Goal: Task Accomplishment & Management: Manage account settings

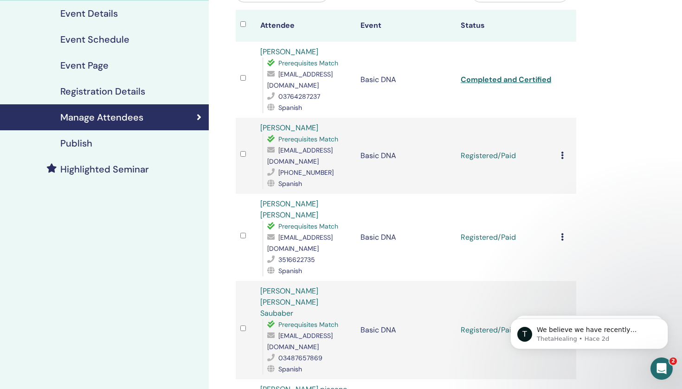
click at [562, 153] on icon at bounding box center [562, 155] width 3 height 7
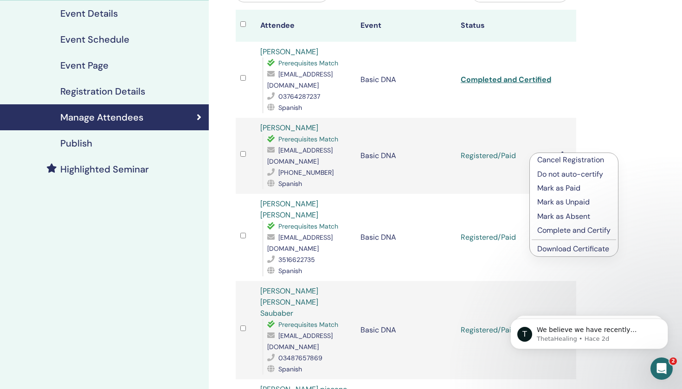
click at [568, 229] on p "Complete and Certify" at bounding box center [574, 230] width 73 height 11
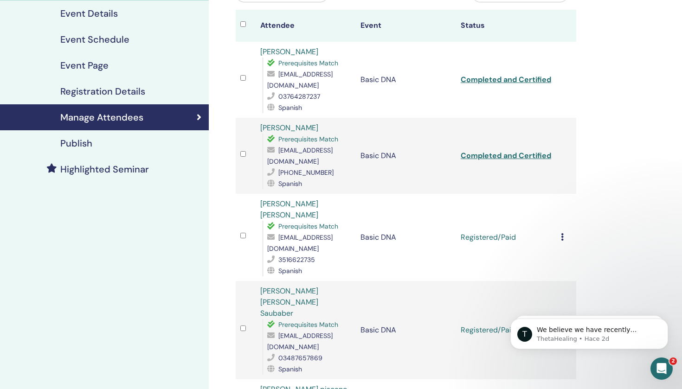
click at [499, 152] on link "Completed and Certified" at bounding box center [506, 156] width 91 height 10
click at [563, 233] on icon at bounding box center [562, 236] width 3 height 7
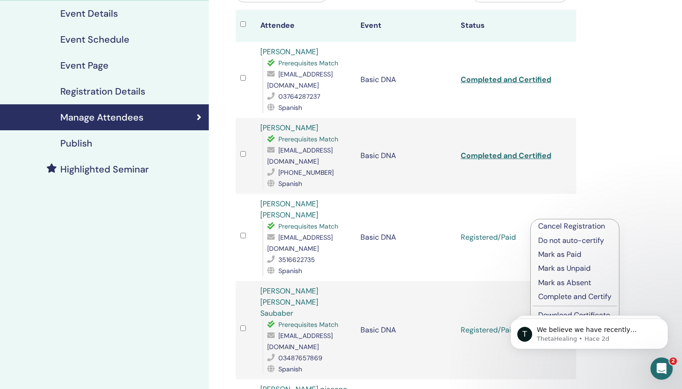
click at [563, 296] on p "Complete and Certify" at bounding box center [574, 297] width 73 height 11
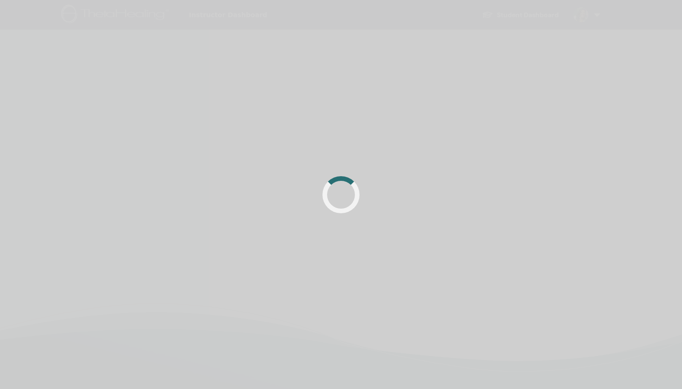
scroll to position [110, 0]
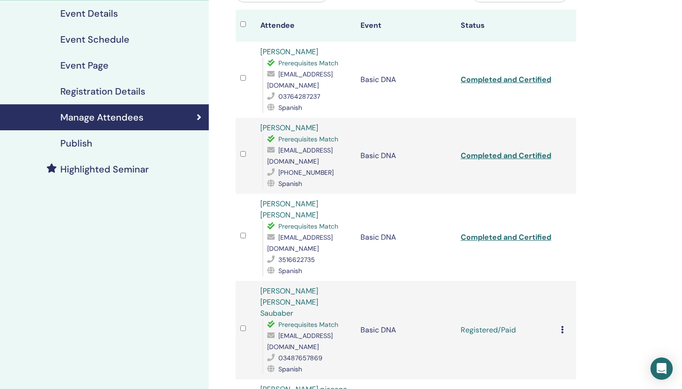
click at [507, 233] on link "Completed and Certified" at bounding box center [506, 238] width 91 height 10
click at [560, 291] on td "Cancel Registration Do not auto-certify Mark as Paid Mark as Unpaid Mark as Abs…" at bounding box center [567, 330] width 20 height 98
click at [561, 326] on icon at bounding box center [562, 329] width 3 height 7
click at [552, 374] on p "Complete and Certify" at bounding box center [573, 372] width 73 height 11
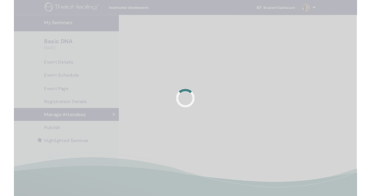
scroll to position [110, 0]
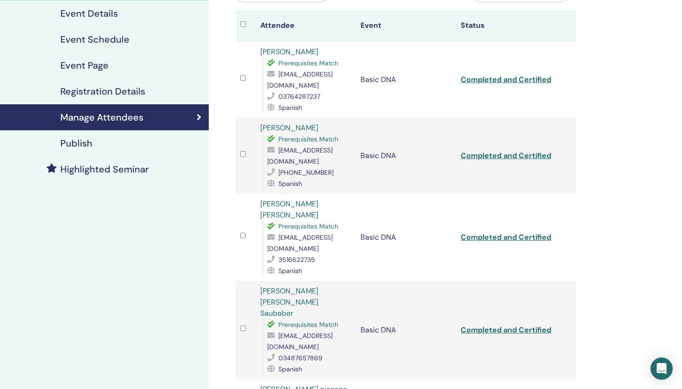
click at [501, 325] on link "Completed and Certified" at bounding box center [506, 330] width 91 height 10
click at [525, 79] on link "Completed and Certified" at bounding box center [506, 80] width 91 height 10
click at [515, 151] on link "Completed and Certified" at bounding box center [506, 156] width 91 height 10
click at [512, 233] on link "Completed and Certified" at bounding box center [506, 238] width 91 height 10
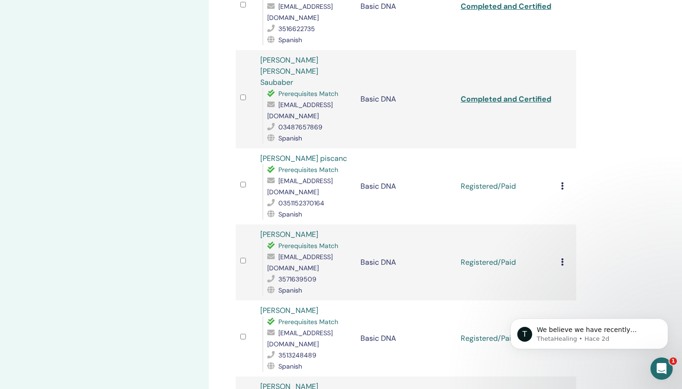
scroll to position [342, 0]
click at [563, 182] on icon at bounding box center [562, 185] width 3 height 7
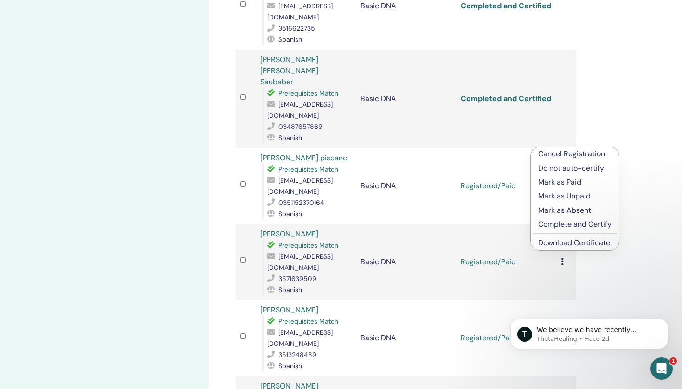
click at [562, 225] on p "Complete and Certify" at bounding box center [574, 224] width 73 height 11
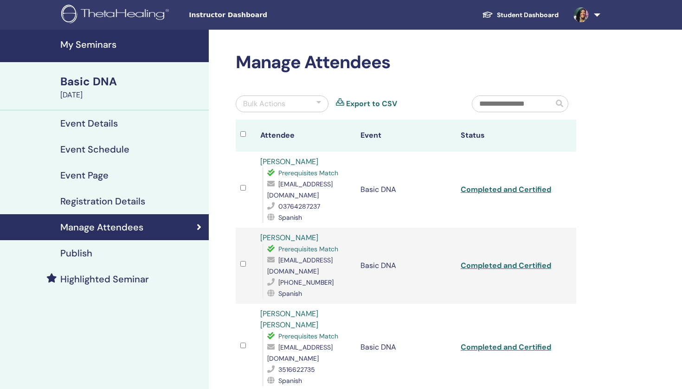
scroll to position [342, 0]
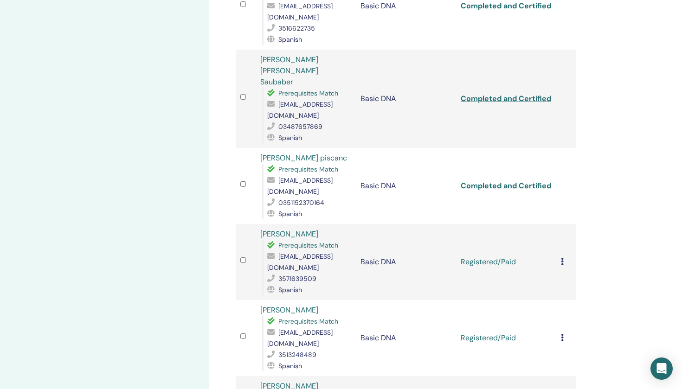
click at [515, 181] on link "Completed and Certified" at bounding box center [506, 186] width 91 height 10
click at [563, 258] on icon at bounding box center [562, 261] width 3 height 7
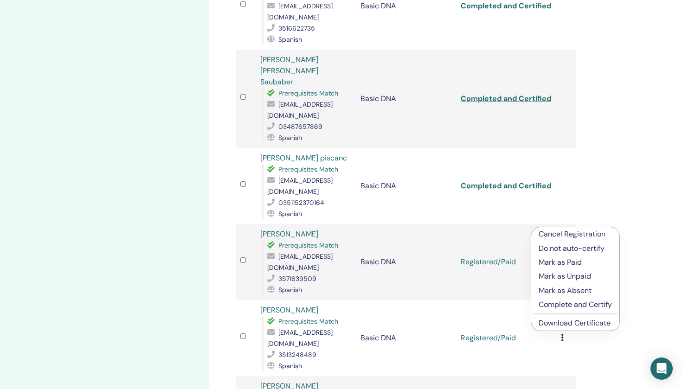
click at [564, 304] on p "Complete and Certify" at bounding box center [575, 304] width 73 height 11
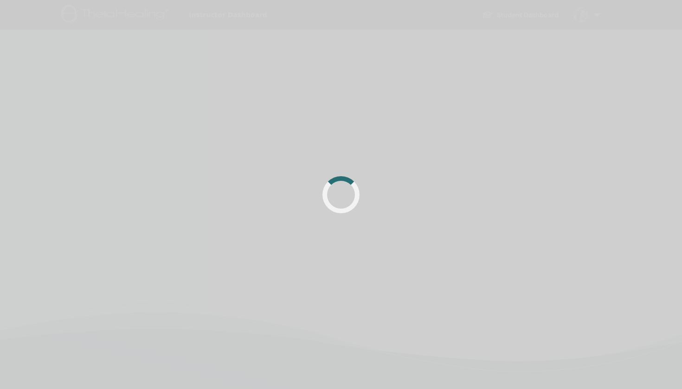
scroll to position [219, 0]
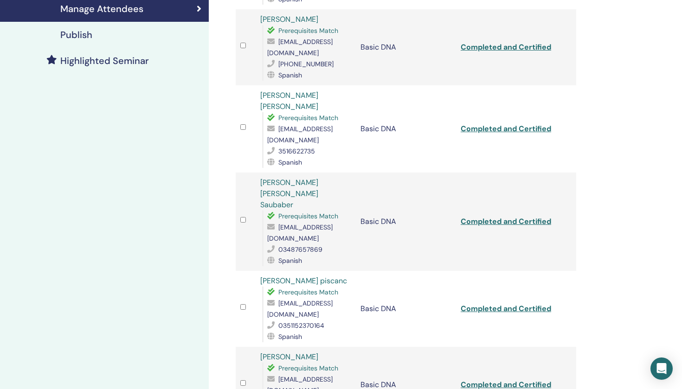
click at [537, 304] on link "Completed and Certified" at bounding box center [506, 309] width 91 height 10
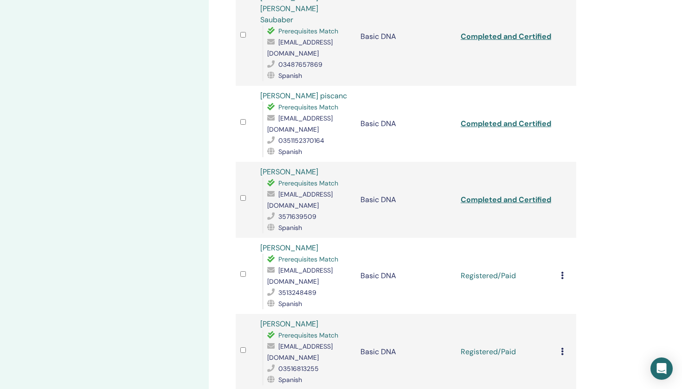
scroll to position [404, 0]
click at [563, 272] on icon at bounding box center [562, 275] width 3 height 7
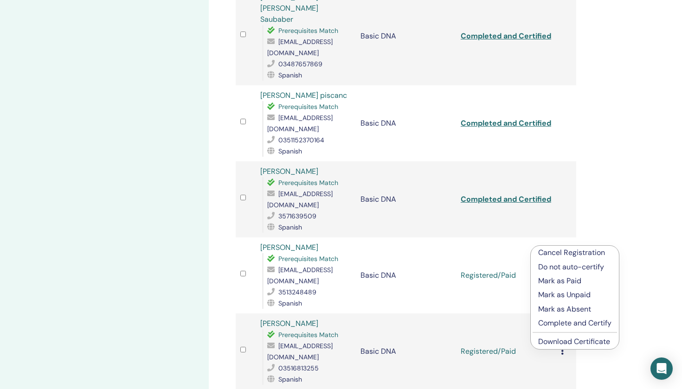
click at [559, 324] on p "Complete and Certify" at bounding box center [574, 323] width 73 height 11
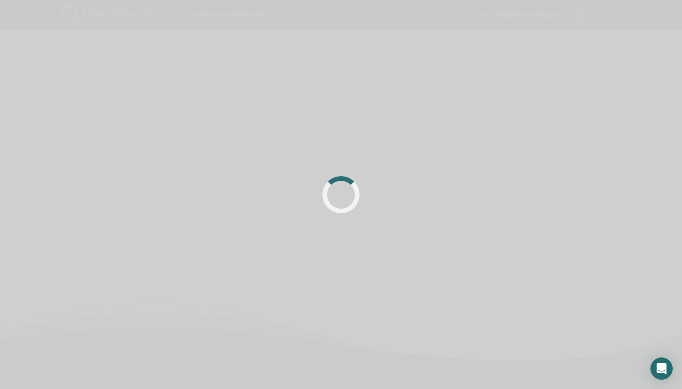
scroll to position [219, 0]
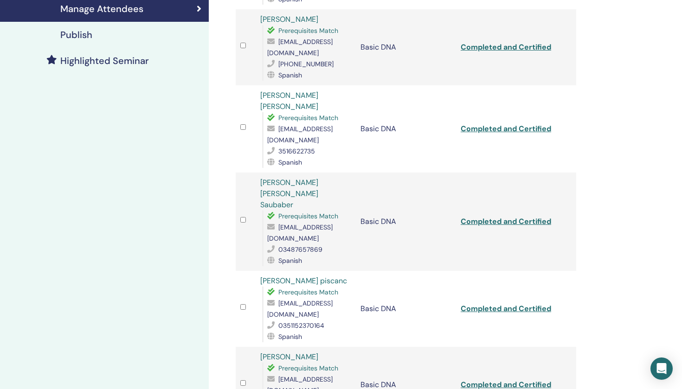
click at [523, 304] on link "Completed and Certified" at bounding box center [506, 309] width 91 height 10
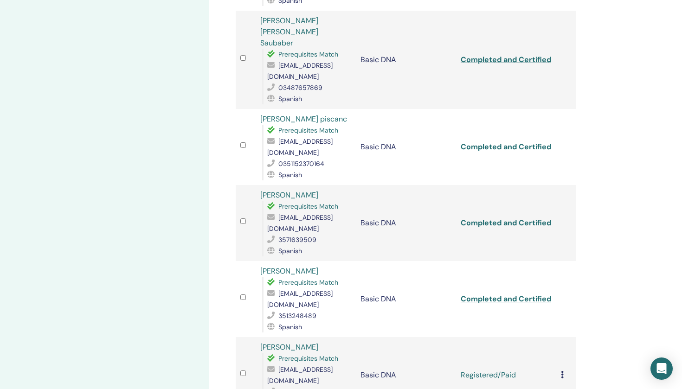
scroll to position [383, 0]
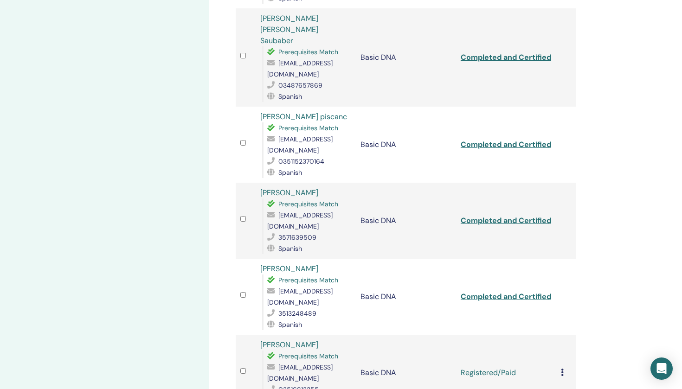
click at [532, 292] on link "Completed and Certified" at bounding box center [506, 297] width 91 height 10
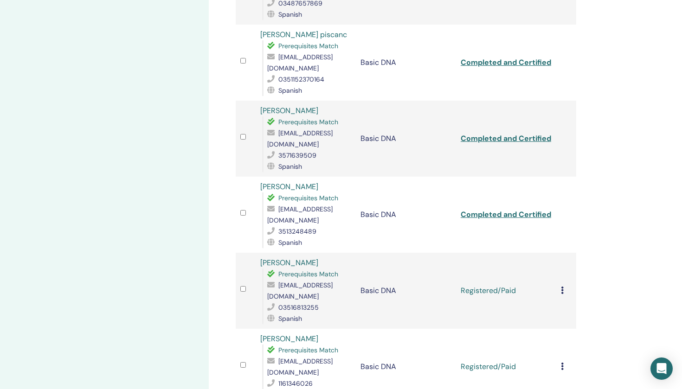
scroll to position [473, 0]
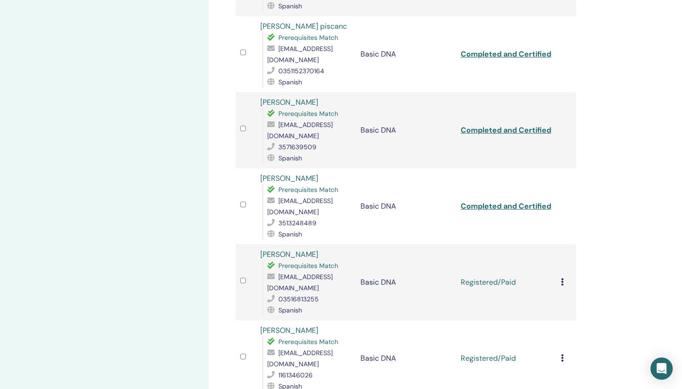
click at [565, 277] on div "Cancel Registration Do not auto-certify Mark as Paid Mark as Unpaid Mark as Abs…" at bounding box center [566, 282] width 11 height 11
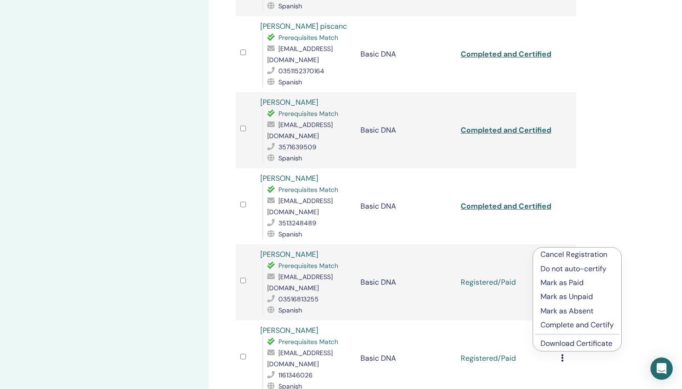
click at [548, 325] on p "Complete and Certify" at bounding box center [577, 325] width 73 height 11
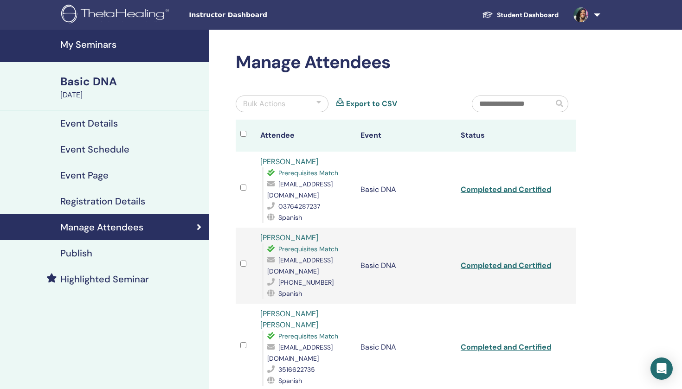
scroll to position [473, 0]
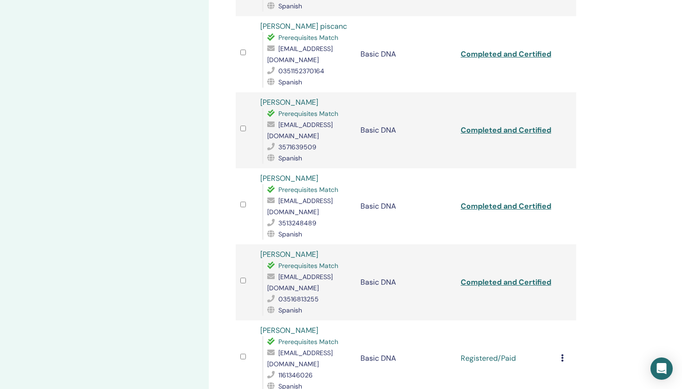
click at [564, 353] on div "Cancel Registration Do not auto-certify Mark as Paid Mark as Unpaid Mark as Abs…" at bounding box center [566, 358] width 11 height 11
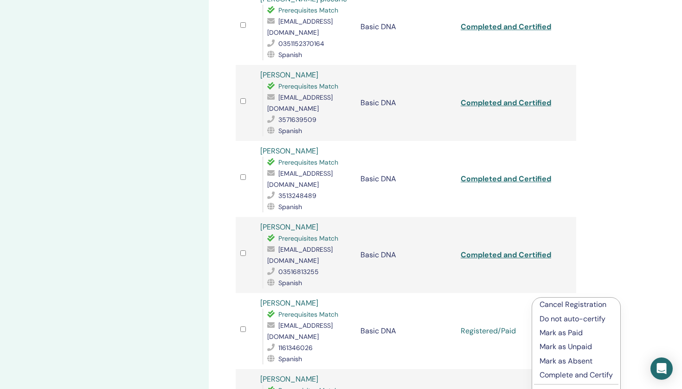
scroll to position [500, 0]
click at [564, 372] on p "Complete and Certify" at bounding box center [576, 375] width 73 height 11
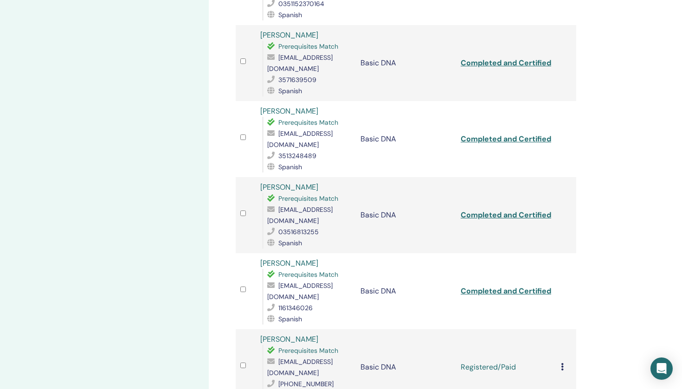
scroll to position [553, 0]
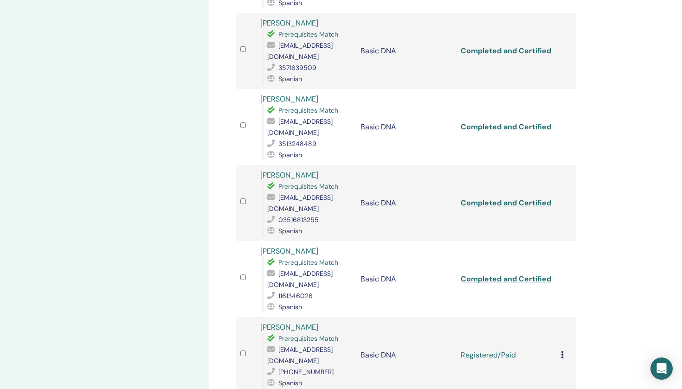
click at [563, 351] on icon at bounding box center [562, 354] width 3 height 7
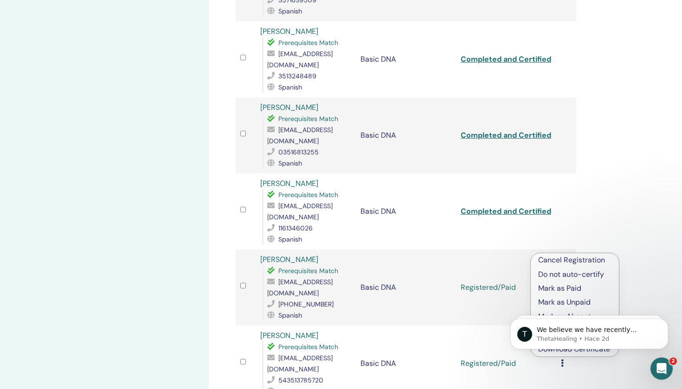
scroll to position [0, 0]
click at [568, 331] on p "We believe we have recently answered this question through another message that…" at bounding box center [597, 330] width 120 height 9
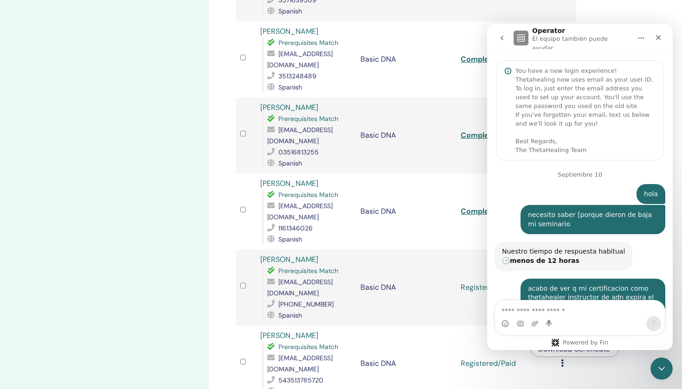
scroll to position [1, 0]
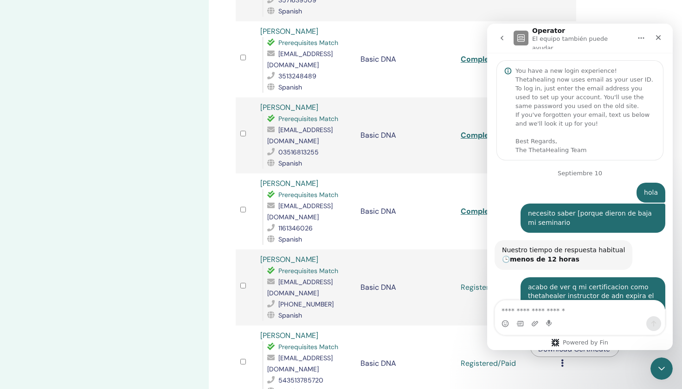
click at [459, 282] on td "Registered/Paid" at bounding box center [506, 288] width 100 height 76
click at [659, 35] on icon "Cerrar" at bounding box center [658, 37] width 5 height 5
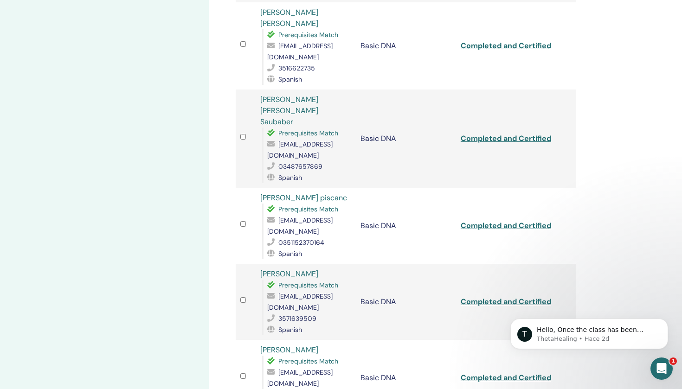
scroll to position [307, 0]
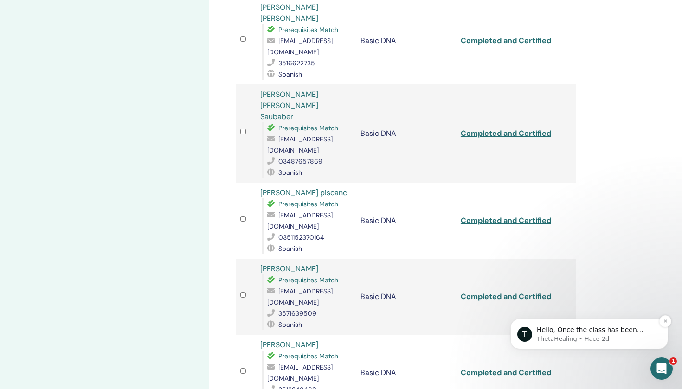
click at [609, 334] on p "Hello, Once the class has been closed, we are unable to reopen it. Are you in n…" at bounding box center [597, 330] width 120 height 9
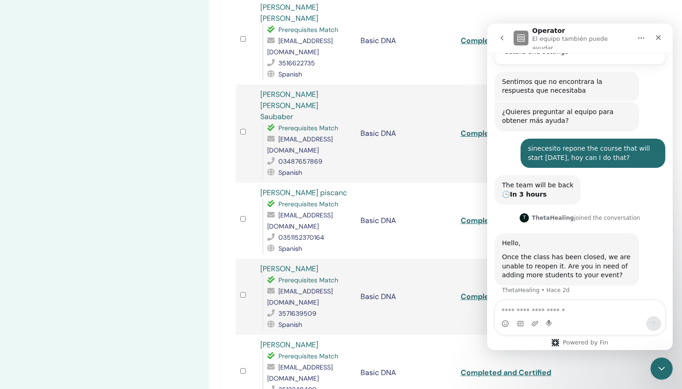
scroll to position [161, 0]
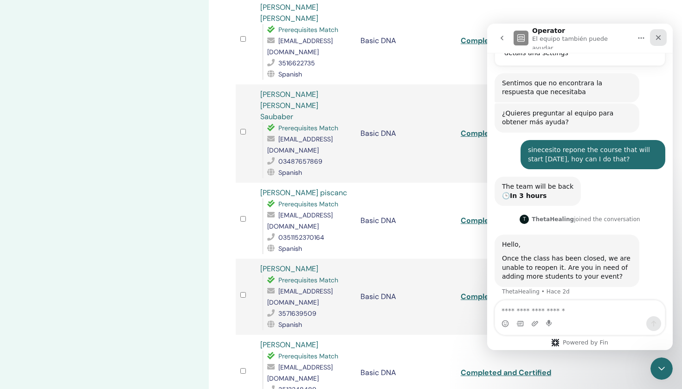
click at [660, 35] on icon "Cerrar" at bounding box center [658, 37] width 5 height 5
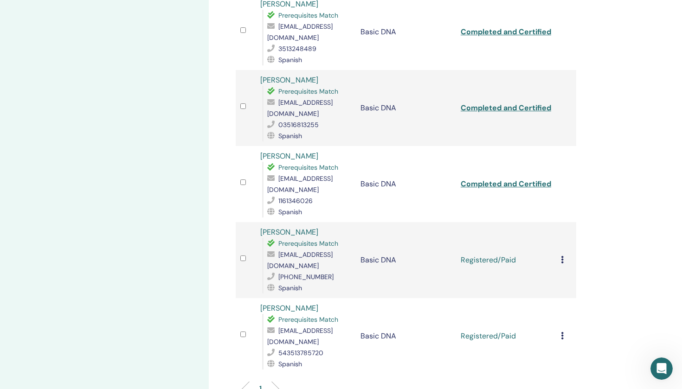
scroll to position [651, 0]
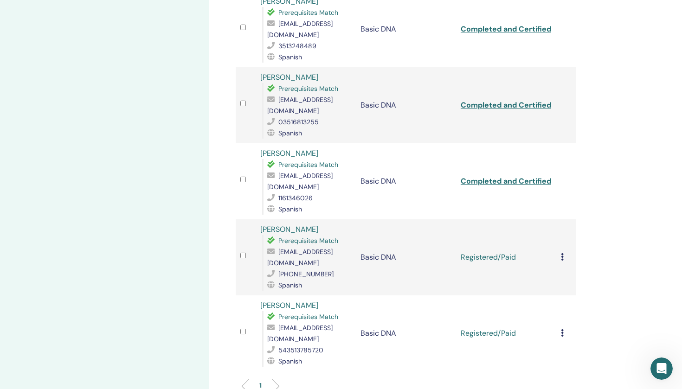
click at [569, 252] on div "Cancel Registration Do not auto-certify Mark as Paid Mark as Unpaid Mark as Abs…" at bounding box center [566, 257] width 11 height 11
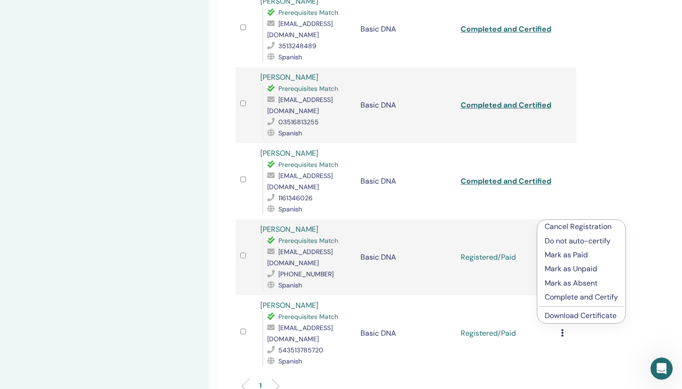
click at [554, 298] on p "Complete and Certify" at bounding box center [581, 297] width 73 height 11
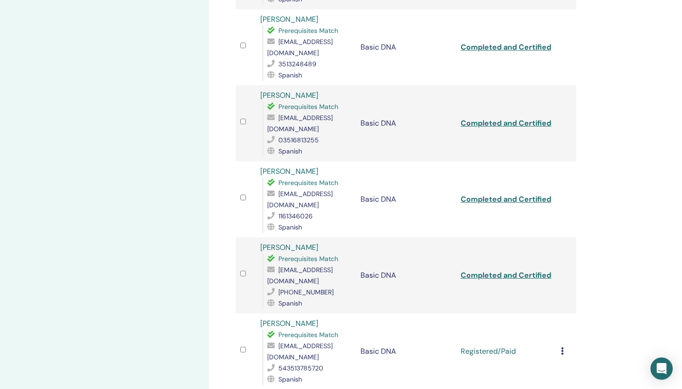
scroll to position [635, 0]
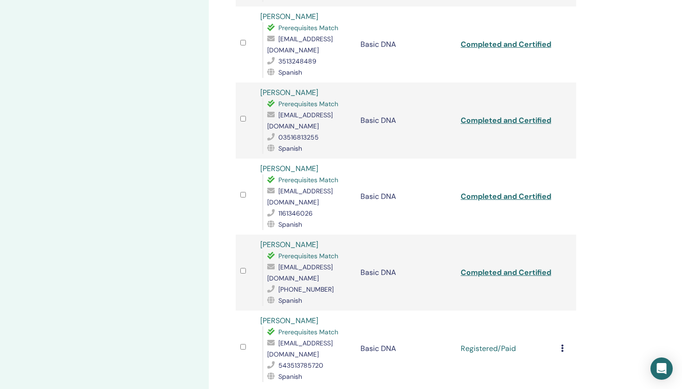
click at [512, 268] on link "Completed and Certified" at bounding box center [506, 273] width 91 height 10
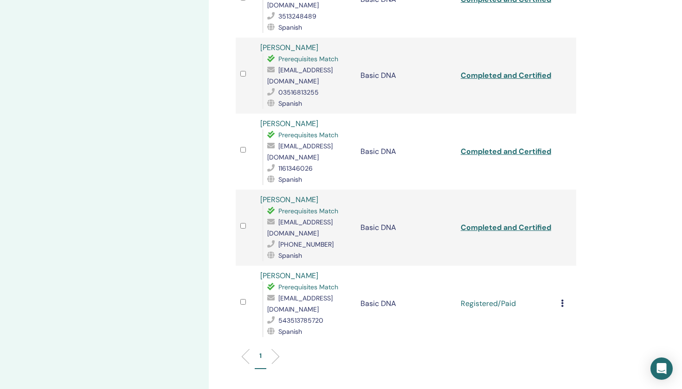
scroll to position [682, 0]
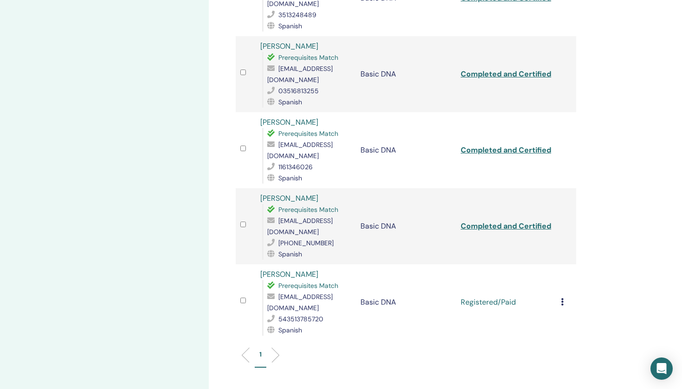
click at [562, 298] on icon at bounding box center [562, 301] width 3 height 7
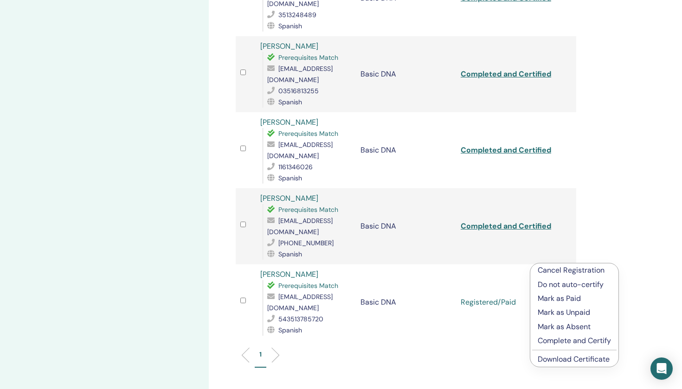
click at [561, 340] on p "Complete and Certify" at bounding box center [574, 341] width 73 height 11
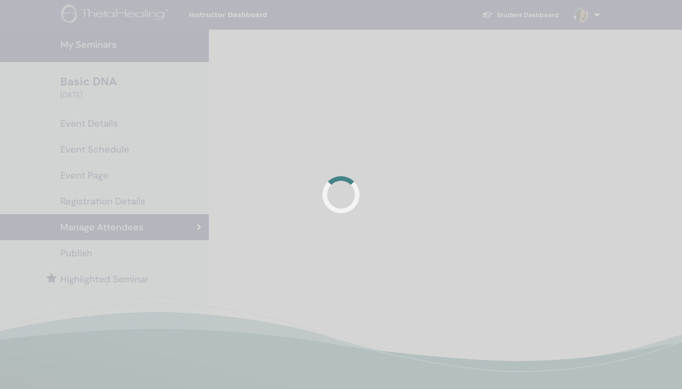
scroll to position [682, 0]
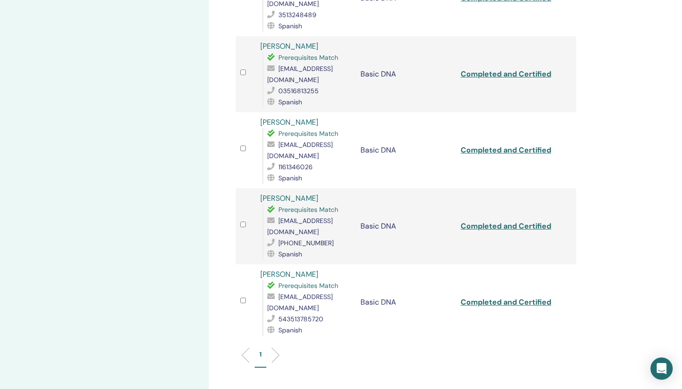
click at [521, 298] on link "Completed and Certified" at bounding box center [506, 303] width 91 height 10
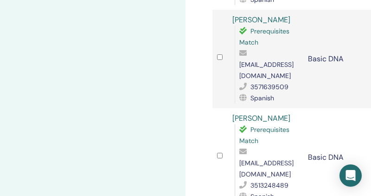
click at [192, 29] on div "Manage Attendees Bulk Actions Export to CSV Attendee Event Status Monica Sandov…" at bounding box center [371, 63] width 371 height 1430
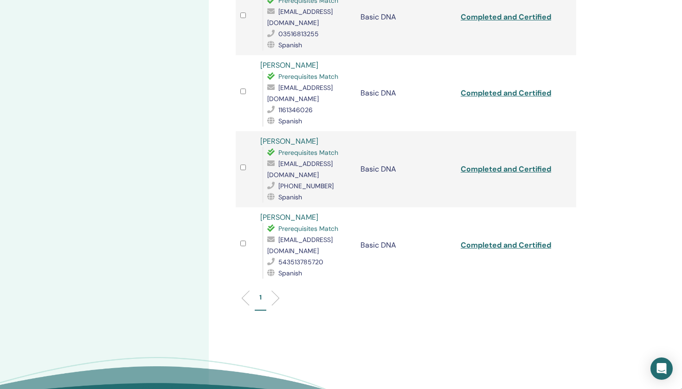
scroll to position [743, 0]
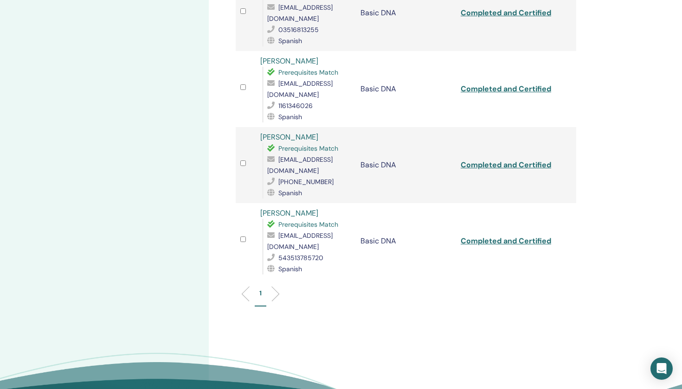
click at [276, 286] on li at bounding box center [272, 294] width 16 height 16
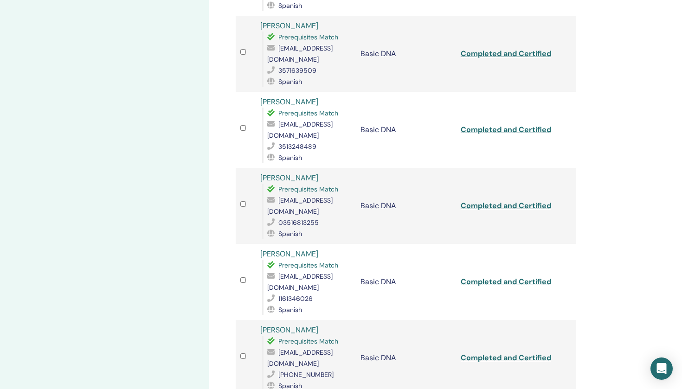
scroll to position [549, 0]
click at [497, 278] on link "Completed and Certified" at bounding box center [506, 283] width 91 height 10
click at [512, 202] on link "Completed and Certified" at bounding box center [506, 207] width 91 height 10
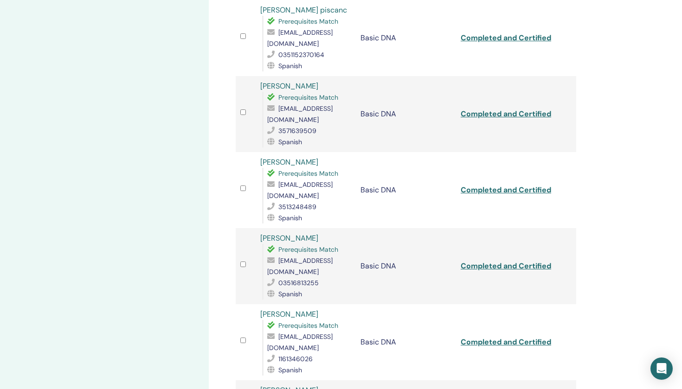
scroll to position [484, 0]
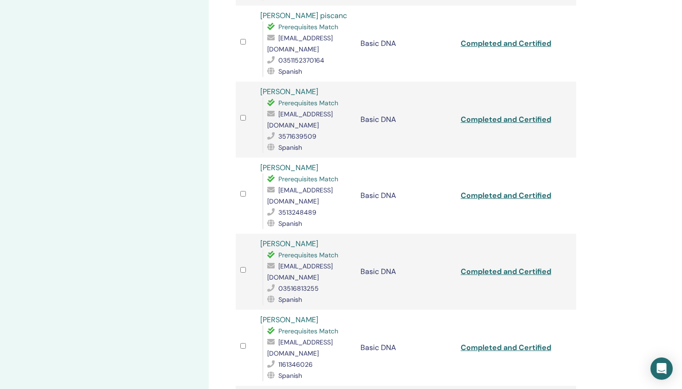
click at [521, 115] on link "Completed and Certified" at bounding box center [506, 120] width 91 height 10
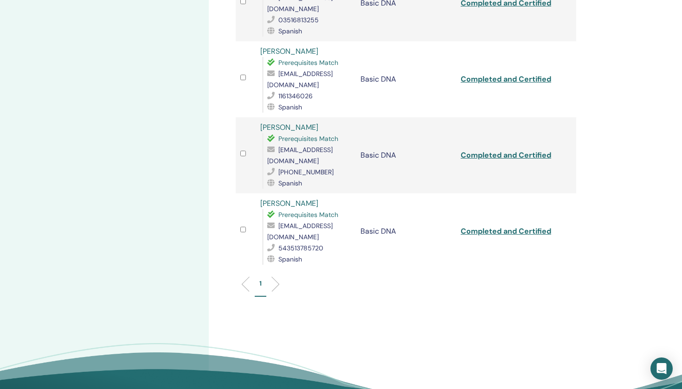
scroll to position [758, 0]
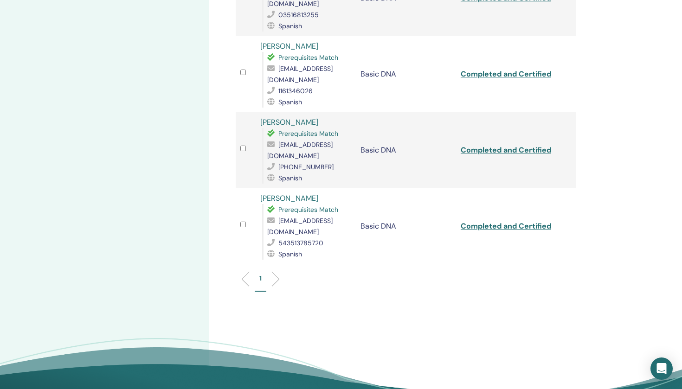
click at [277, 272] on li at bounding box center [272, 280] width 16 height 16
click at [241, 265] on div "1" at bounding box center [406, 283] width 355 height 37
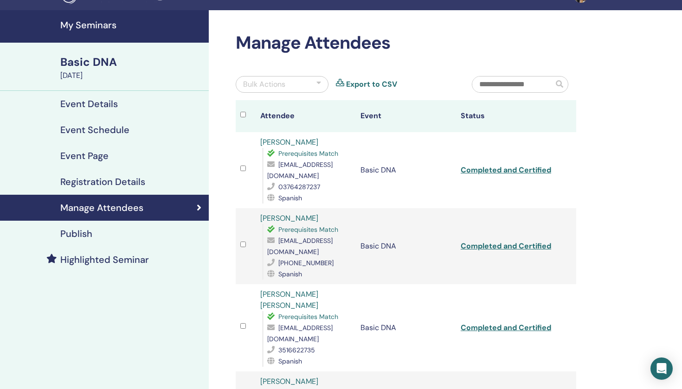
scroll to position [19, 0]
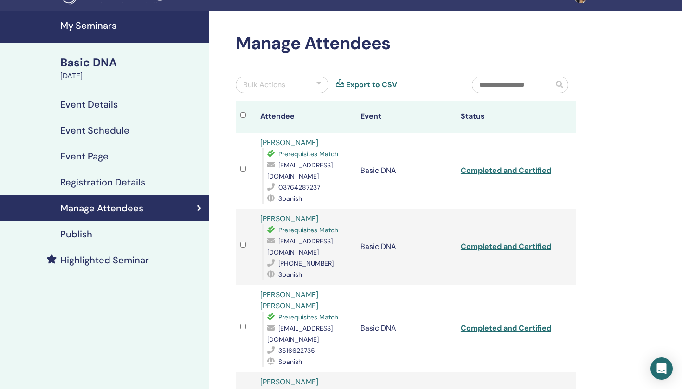
click at [535, 170] on link "Completed and Certified" at bounding box center [506, 171] width 91 height 10
click at [142, 179] on h4 "Registration Details" at bounding box center [102, 182] width 85 height 11
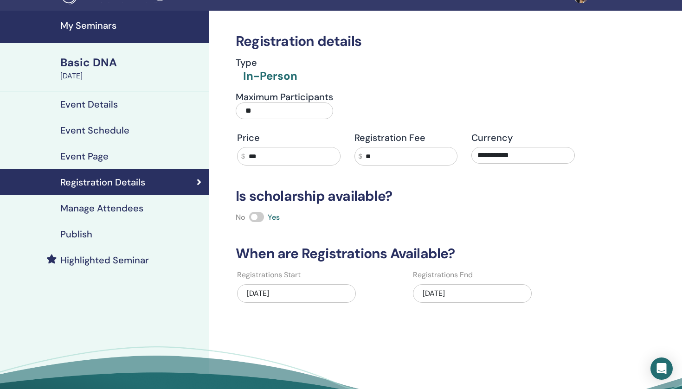
click at [106, 157] on h4 "Event Page" at bounding box center [84, 156] width 48 height 11
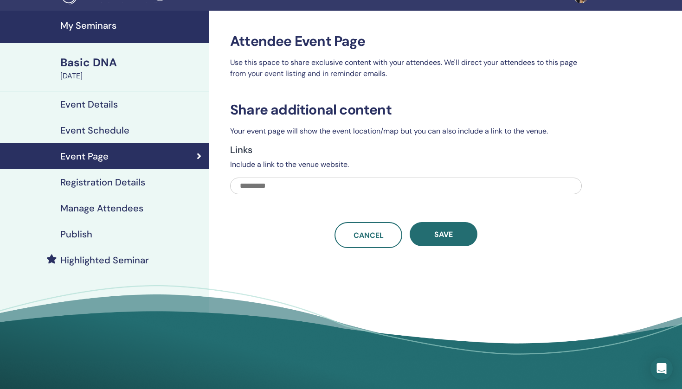
click at [94, 127] on h4 "Event Schedule" at bounding box center [94, 130] width 69 height 11
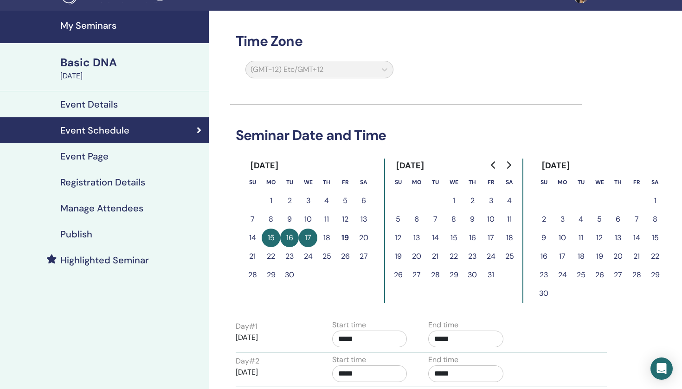
click at [93, 104] on h4 "Event Details" at bounding box center [89, 104] width 58 height 11
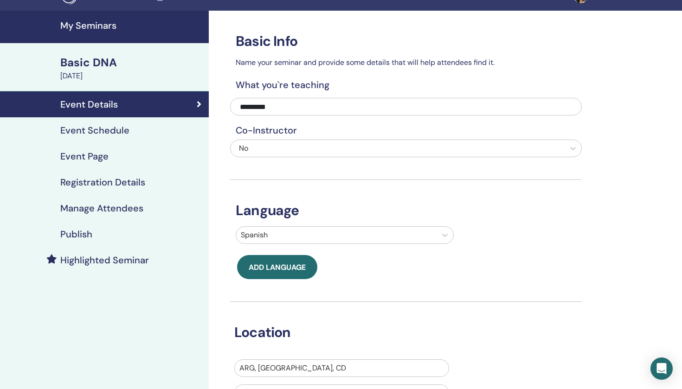
click at [106, 64] on div "Basic DNA" at bounding box center [131, 63] width 143 height 16
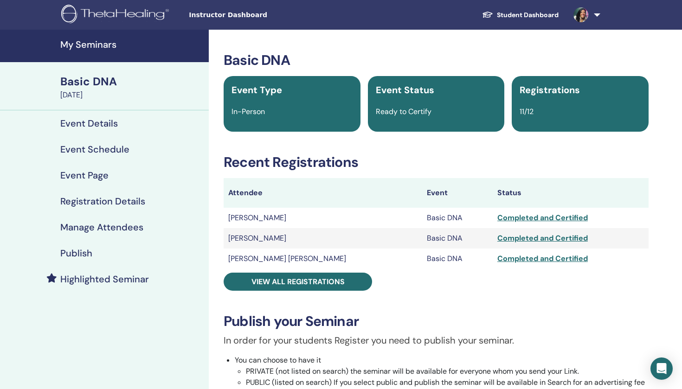
click at [537, 18] on link "Student Dashboard" at bounding box center [520, 14] width 91 height 17
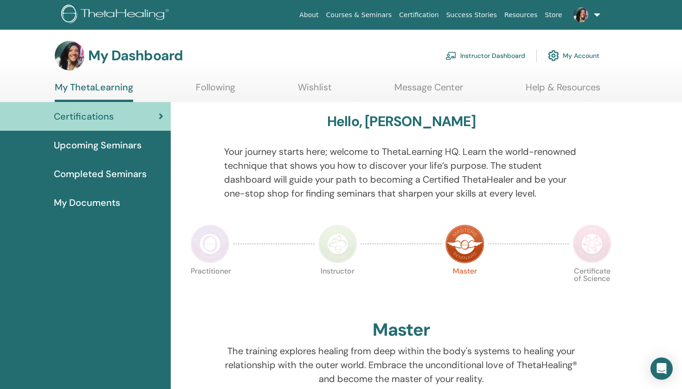
click at [488, 57] on link "Instructor Dashboard" at bounding box center [486, 55] width 80 height 20
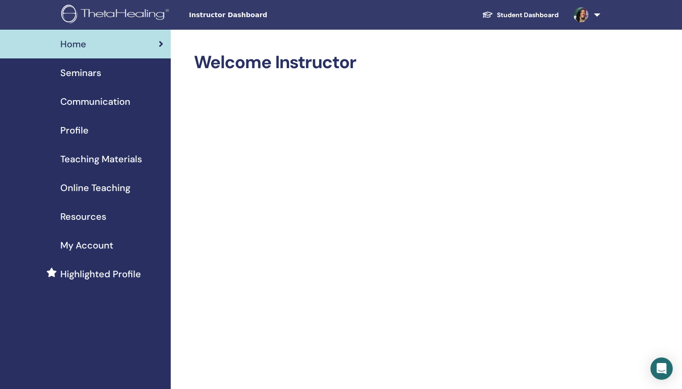
click at [72, 71] on span "Seminars" at bounding box center [80, 73] width 41 height 14
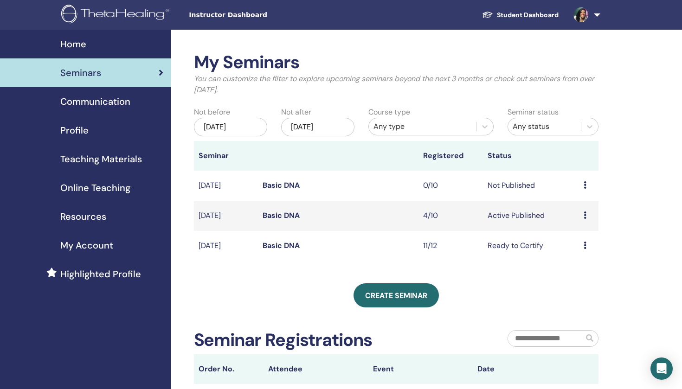
click at [385, 220] on td "Basic DNA" at bounding box center [338, 216] width 161 height 30
click at [584, 216] on td "Preview Edit Attendees Cancel" at bounding box center [588, 216] width 19 height 30
click at [585, 215] on icon at bounding box center [585, 215] width 3 height 7
click at [579, 252] on link "Attendees" at bounding box center [580, 251] width 35 height 10
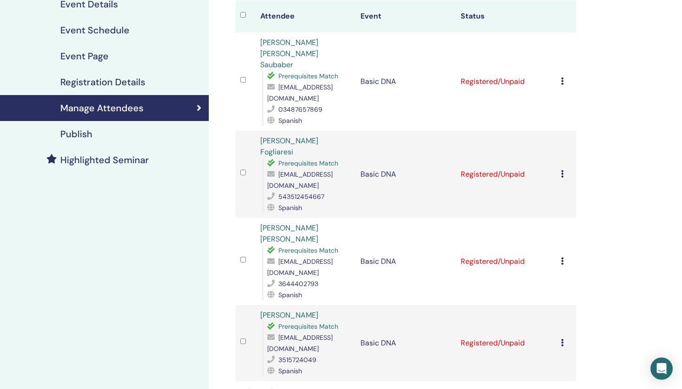
scroll to position [122, 0]
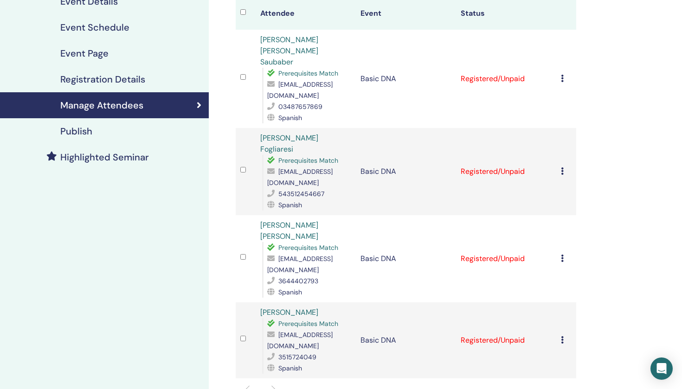
click at [564, 166] on div "Cancel Registration Do not auto-certify Mark as Paid Mark as Unpaid Mark as Abs…" at bounding box center [566, 171] width 11 height 11
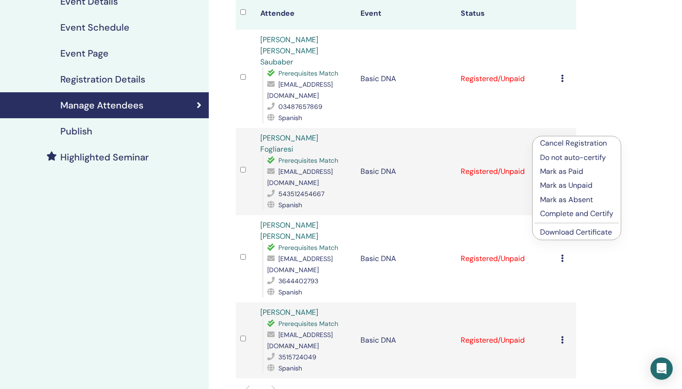
click at [565, 171] on p "Mark as Paid" at bounding box center [576, 171] width 73 height 11
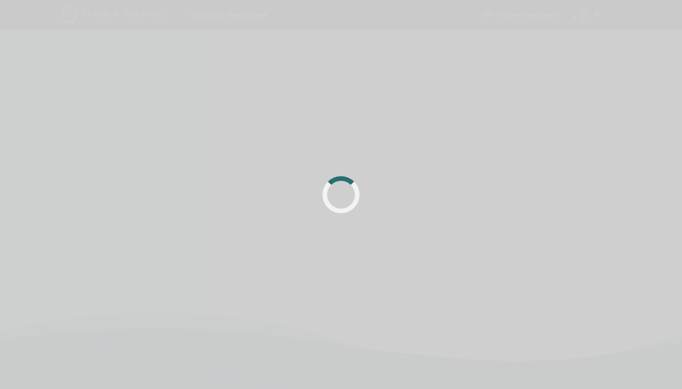
scroll to position [122, 0]
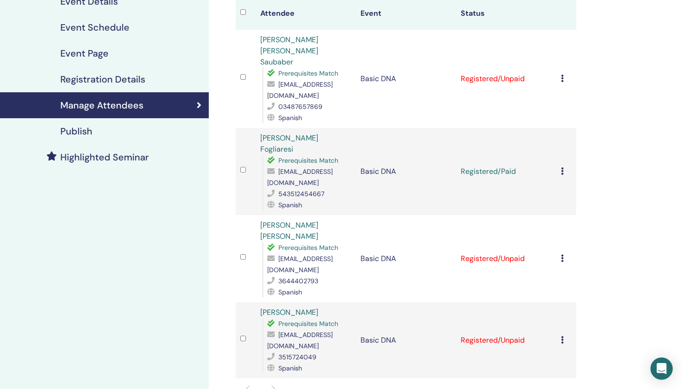
click at [563, 255] on icon at bounding box center [562, 258] width 3 height 7
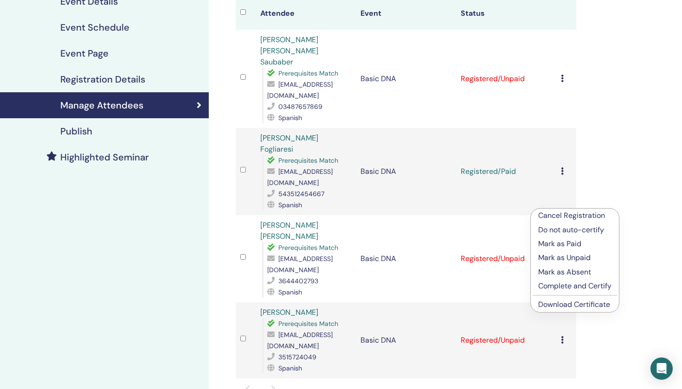
click at [562, 244] on p "Mark as Paid" at bounding box center [574, 244] width 73 height 11
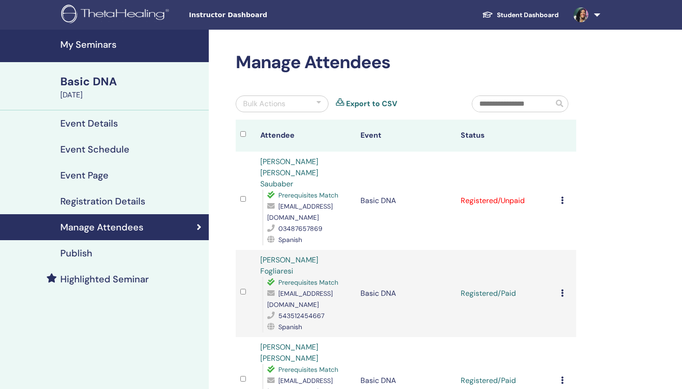
scroll to position [122, 0]
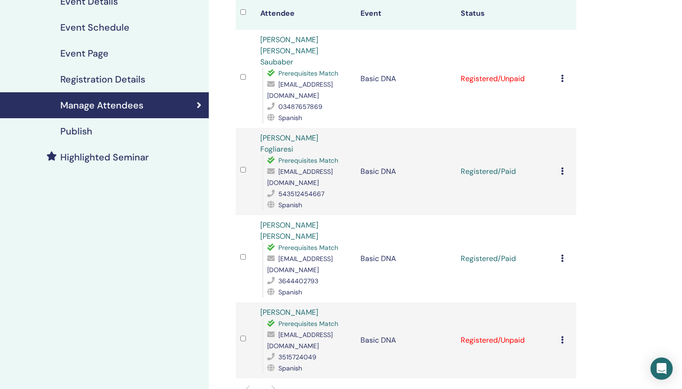
click at [563, 337] on icon at bounding box center [562, 340] width 3 height 7
click at [563, 323] on p "Mark as Paid" at bounding box center [574, 322] width 73 height 11
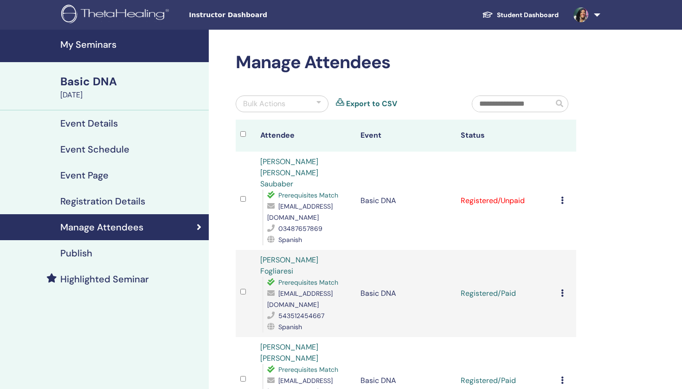
scroll to position [122, 0]
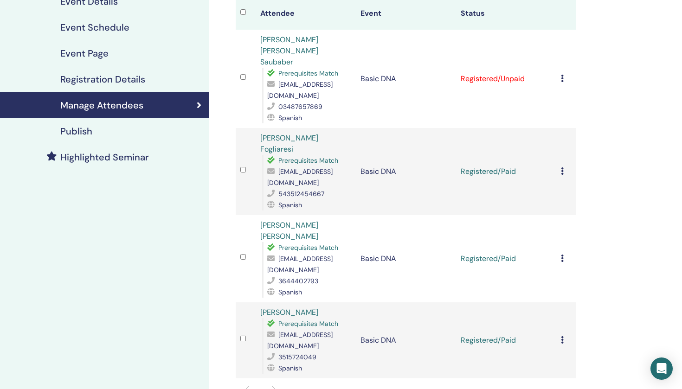
click at [558, 69] on td "Cancel Registration Do not auto-certify Mark as Paid Mark as Unpaid Mark as Abs…" at bounding box center [567, 79] width 20 height 98
click at [565, 73] on div "Cancel Registration Do not auto-certify Mark as Paid Mark as Unpaid Mark as Abs…" at bounding box center [566, 78] width 11 height 11
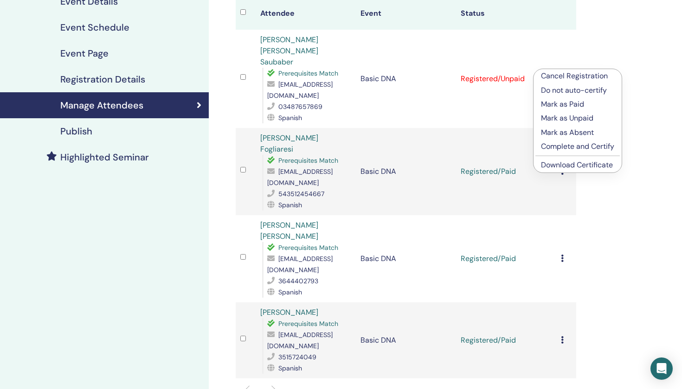
click at [559, 76] on p "Cancel Registration" at bounding box center [577, 76] width 73 height 11
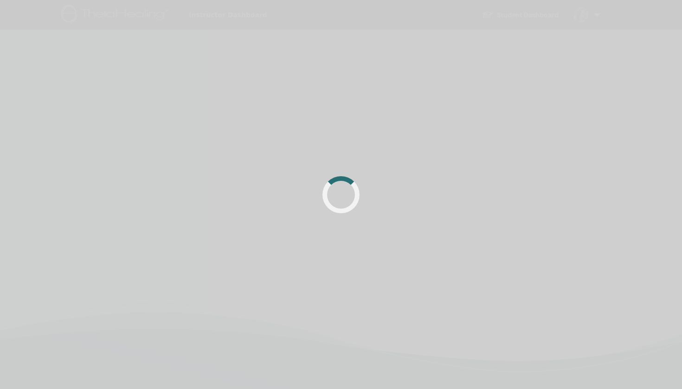
scroll to position [122, 0]
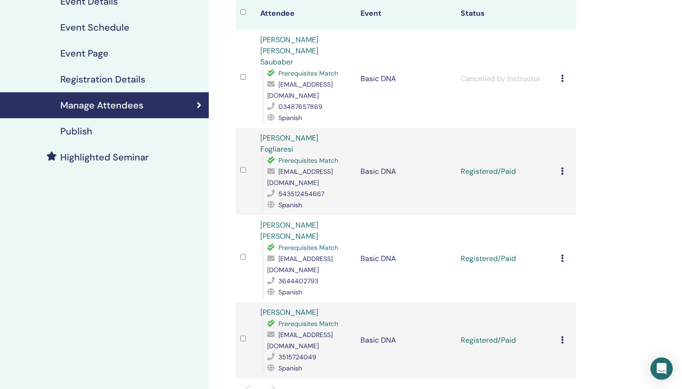
click at [563, 168] on icon at bounding box center [562, 171] width 3 height 7
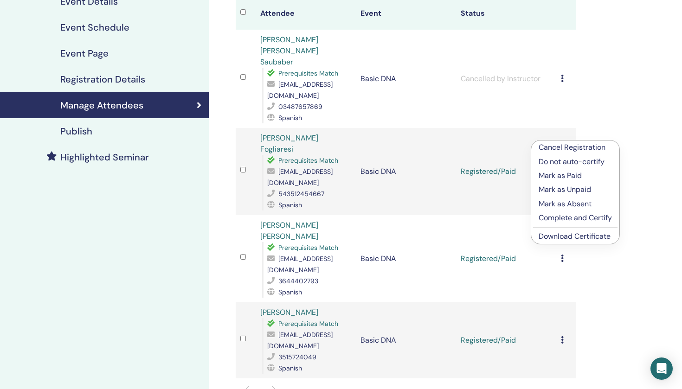
click at [564, 216] on p "Complete and Certify" at bounding box center [575, 218] width 73 height 11
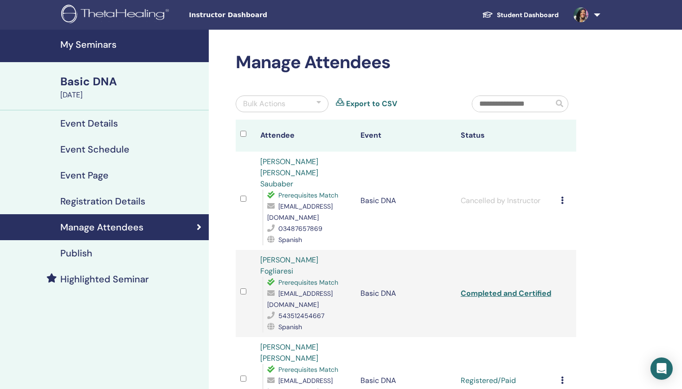
scroll to position [122, 0]
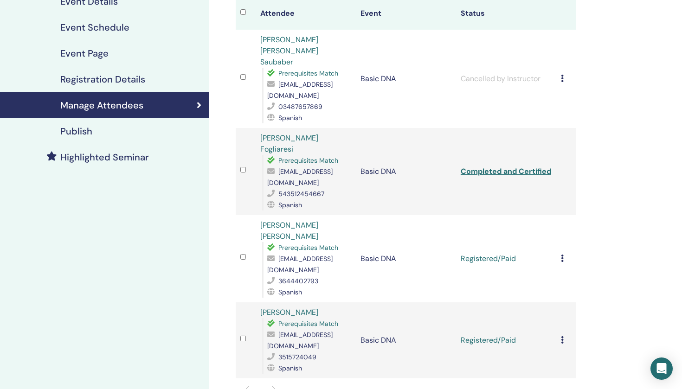
click at [532, 167] on link "Completed and Certified" at bounding box center [506, 172] width 91 height 10
click at [563, 255] on icon at bounding box center [562, 258] width 3 height 7
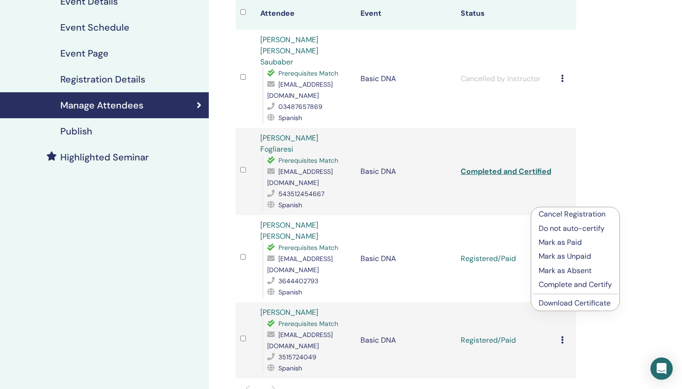
click at [570, 284] on p "Complete and Certify" at bounding box center [575, 284] width 73 height 11
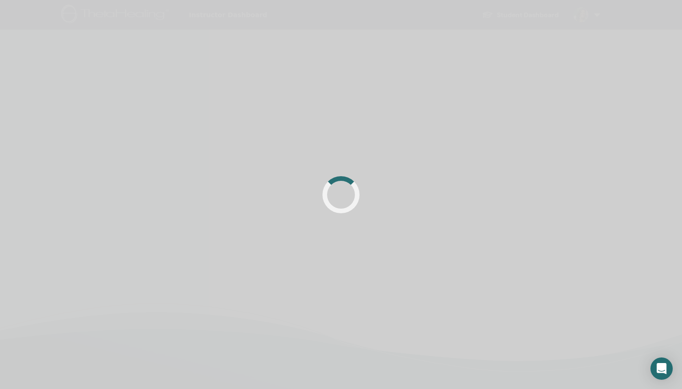
scroll to position [122, 0]
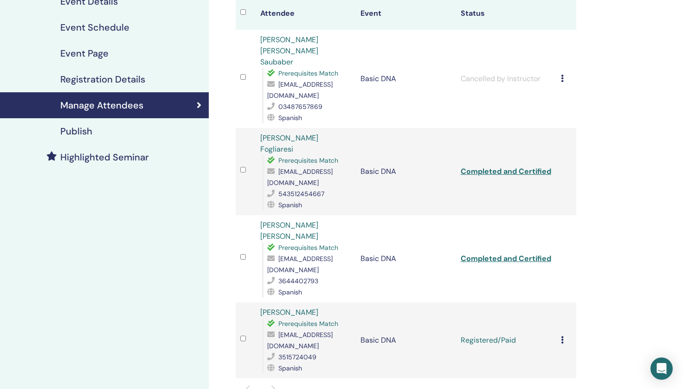
click at [510, 254] on link "Completed and Certified" at bounding box center [506, 259] width 91 height 10
click at [561, 337] on icon at bounding box center [562, 340] width 3 height 7
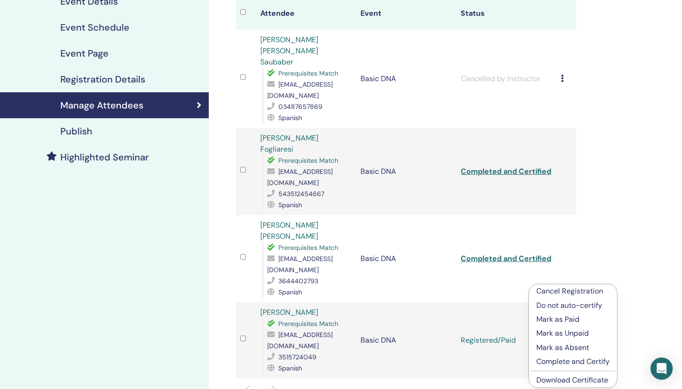
click at [556, 361] on p "Complete and Certify" at bounding box center [573, 362] width 73 height 11
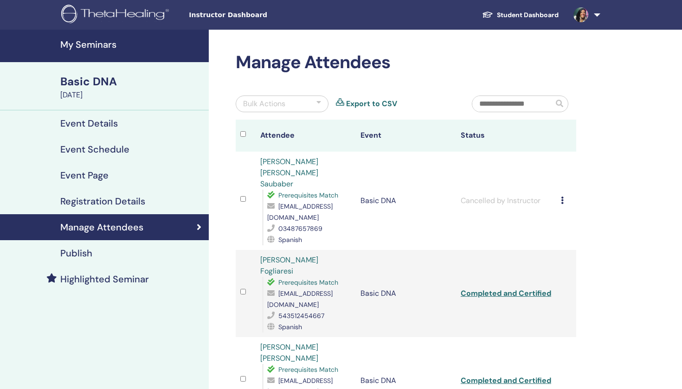
scroll to position [122, 0]
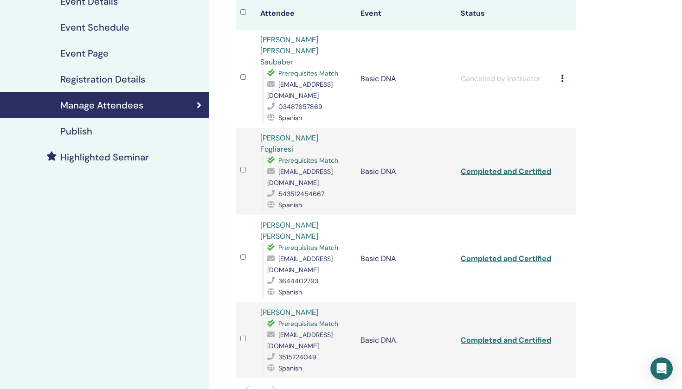
click at [504, 336] on link "Completed and Certified" at bounding box center [506, 341] width 91 height 10
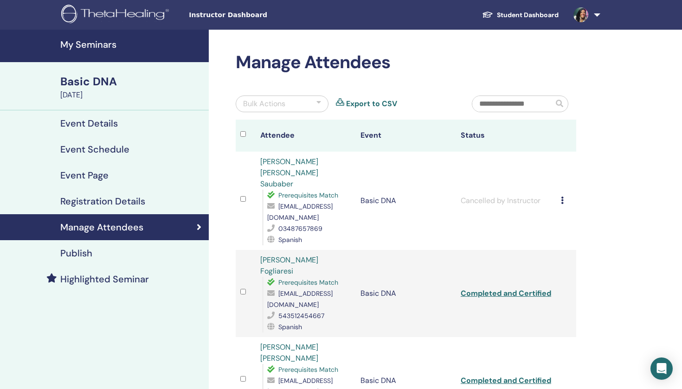
scroll to position [0, 0]
click at [597, 13] on link at bounding box center [585, 15] width 38 height 30
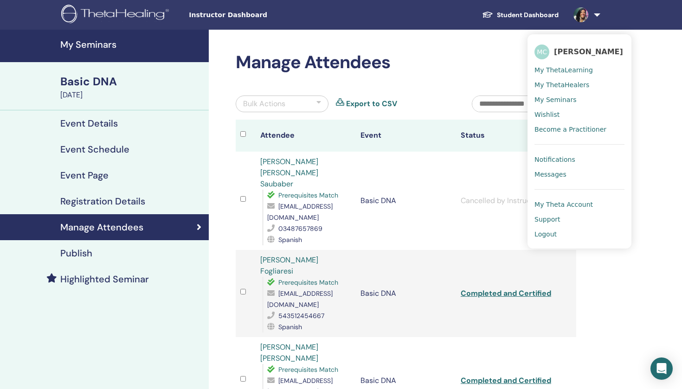
click at [544, 239] on link "Logout" at bounding box center [580, 234] width 90 height 15
click at [546, 234] on span "Logout" at bounding box center [546, 234] width 22 height 8
